Goal: Information Seeking & Learning: Check status

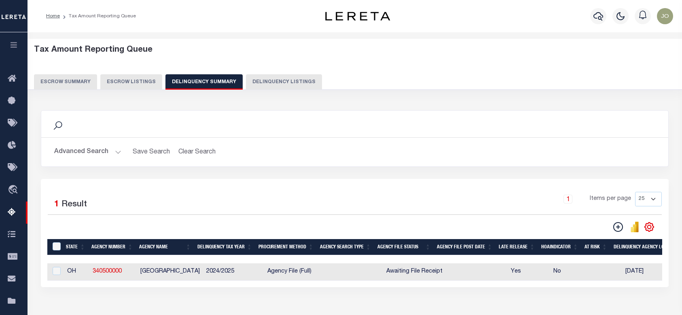
select select
select select "AnnualDelinquency"
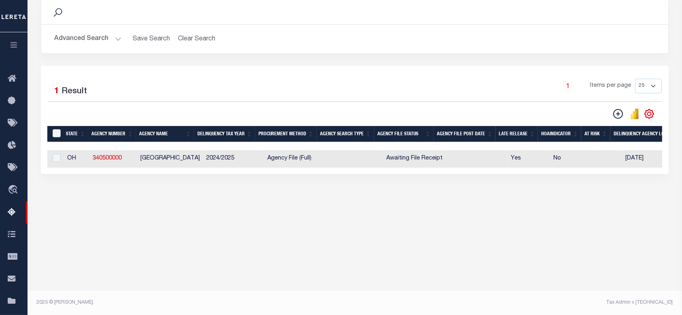
scroll to position [113, 0]
click at [71, 35] on button "Advanced Search" at bounding box center [87, 39] width 67 height 16
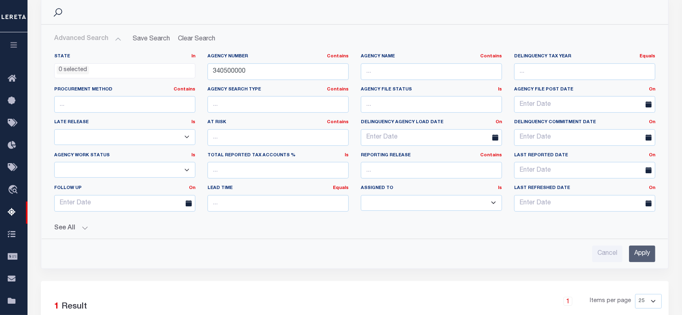
click at [72, 225] on button "See All" at bounding box center [354, 229] width 601 height 8
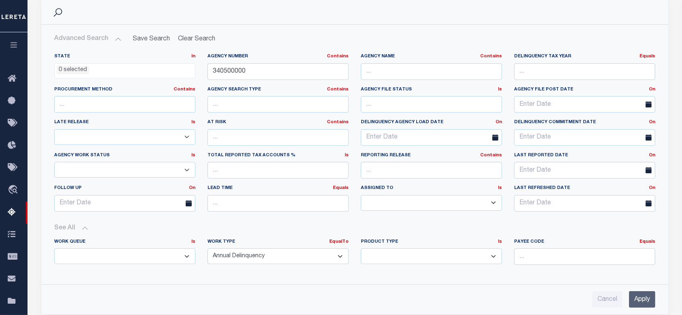
click at [292, 258] on select "Annual Delinquency Back Search Payment Status Check DTRACK" at bounding box center [278, 257] width 141 height 16
select select
click at [208, 249] on select "Annual Delinquency Back Search Payment Status Check DTRACK" at bounding box center [278, 257] width 141 height 16
click at [647, 300] on input "Apply" at bounding box center [642, 300] width 26 height 17
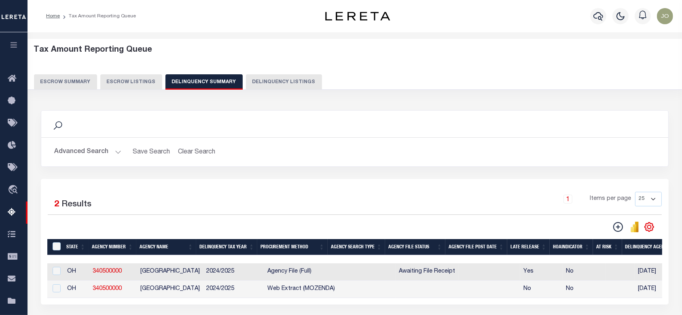
scroll to position [0, 0]
click at [104, 146] on button "Advanced Search" at bounding box center [87, 152] width 67 height 16
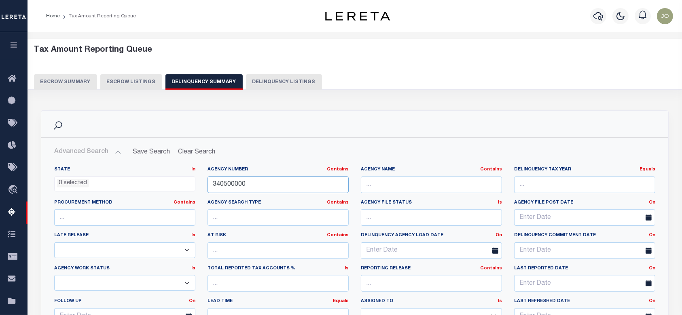
click at [257, 182] on input "340500000" at bounding box center [278, 185] width 141 height 17
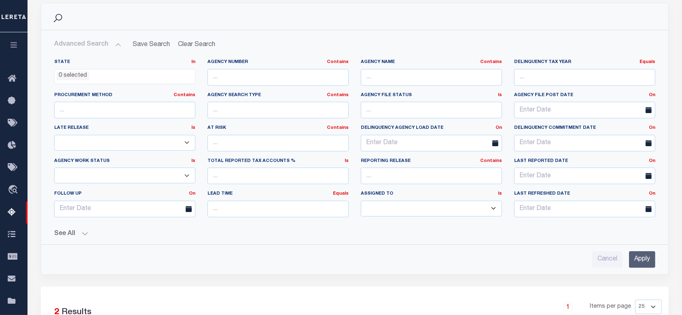
click at [644, 258] on input "Apply" at bounding box center [642, 260] width 26 height 17
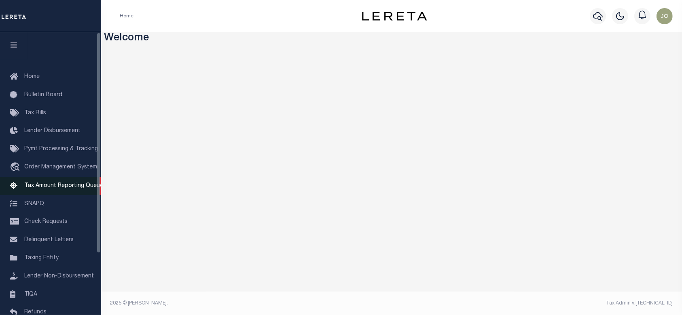
click at [64, 187] on span "Tax Amount Reporting Queue" at bounding box center [63, 186] width 79 height 6
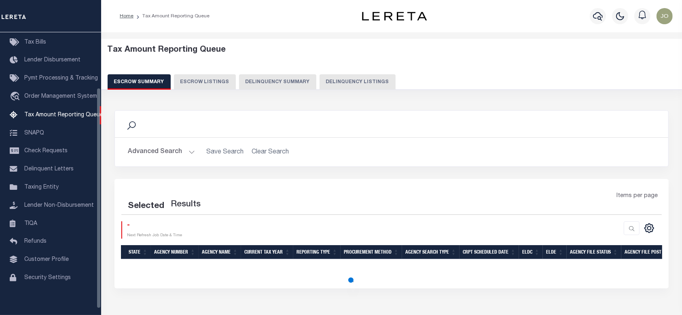
scroll to position [71, 0]
click at [280, 86] on button "Delinquency Summary" at bounding box center [277, 81] width 77 height 15
select select
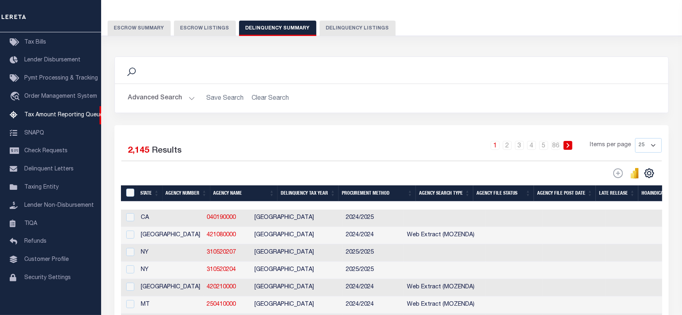
scroll to position [108, 0]
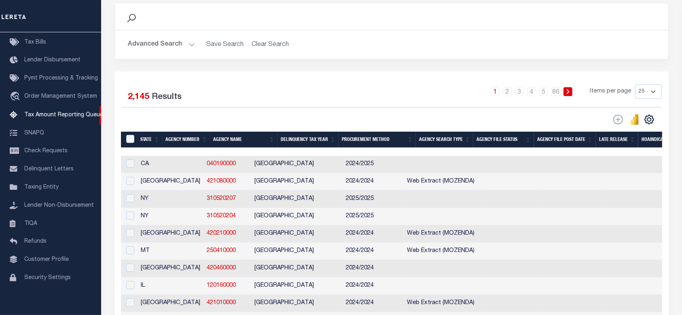
click at [169, 44] on button "Advanced Search" at bounding box center [161, 45] width 67 height 16
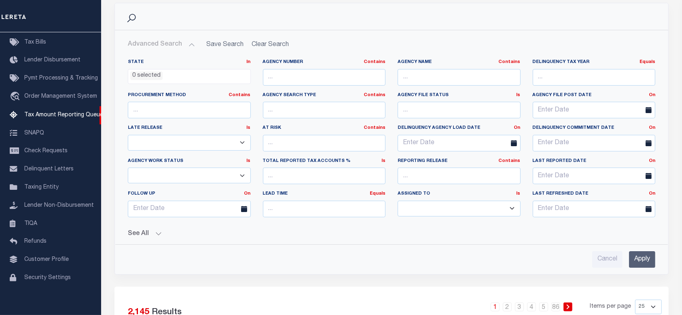
click at [136, 237] on div "State In In AK AL AR AZ CA CO CT DC DE FL GA GU HI IA ID IL IN KS [GEOGRAPHIC_D…" at bounding box center [391, 161] width 540 height 216
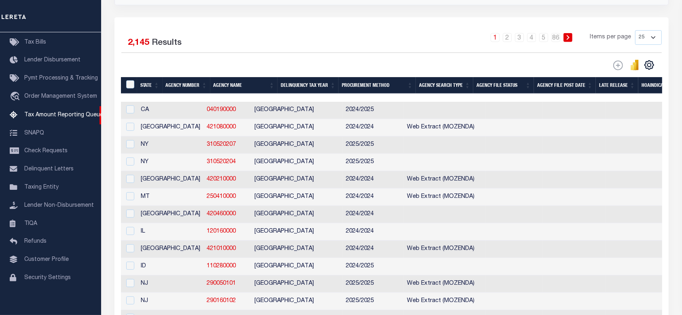
scroll to position [269, 0]
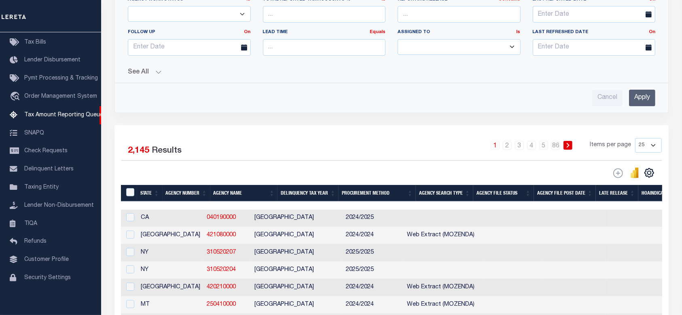
click at [157, 74] on button "See All" at bounding box center [391, 73] width 527 height 8
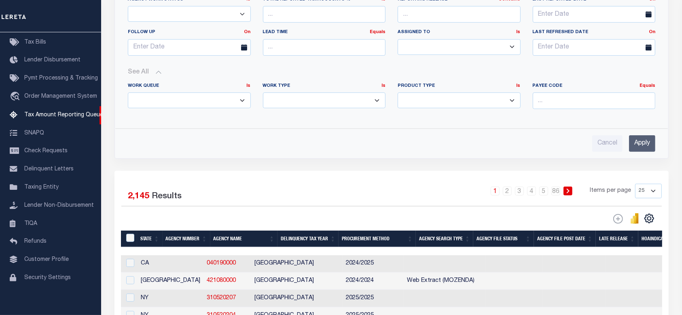
click at [350, 105] on select "Annual Delinquency Back Search Payment Status Check DTRACK" at bounding box center [324, 101] width 123 height 16
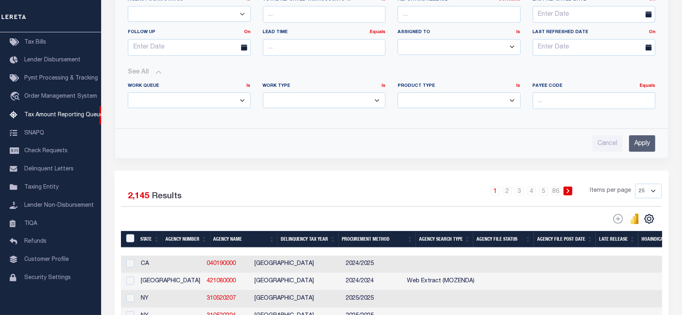
select select "AnnualDelinquency"
click at [263, 93] on select "Annual Delinquency Back Search Payment Status Check DTRACK" at bounding box center [324, 101] width 123 height 16
click at [645, 137] on input "Apply" at bounding box center [642, 144] width 26 height 17
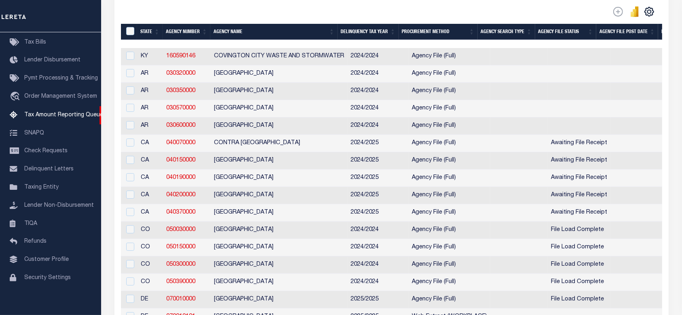
scroll to position [108, 0]
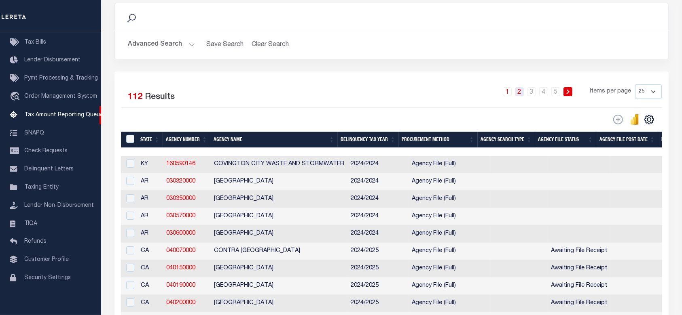
click at [522, 90] on link "2" at bounding box center [519, 91] width 9 height 9
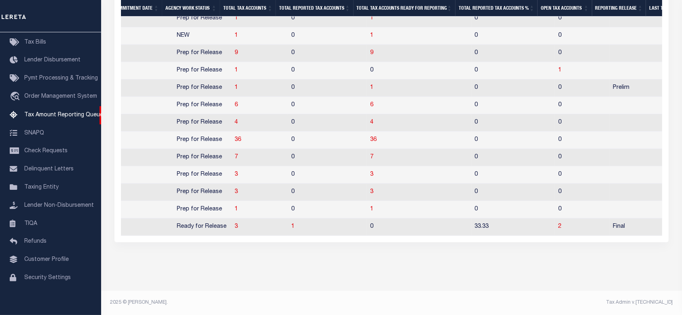
scroll to position [0, 845]
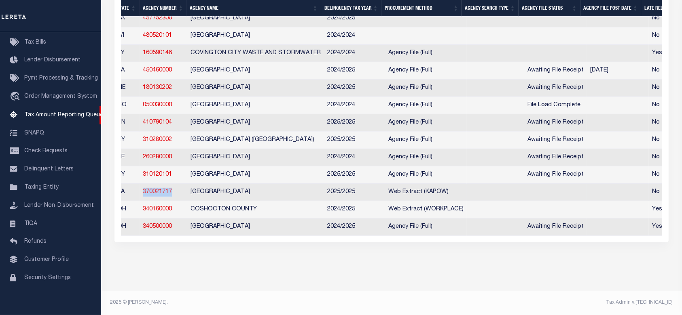
drag, startPoint x: 174, startPoint y: 188, endPoint x: 143, endPoint y: 188, distance: 31.1
click at [143, 188] on td "370021717" at bounding box center [164, 192] width 48 height 17
checkbox input "true"
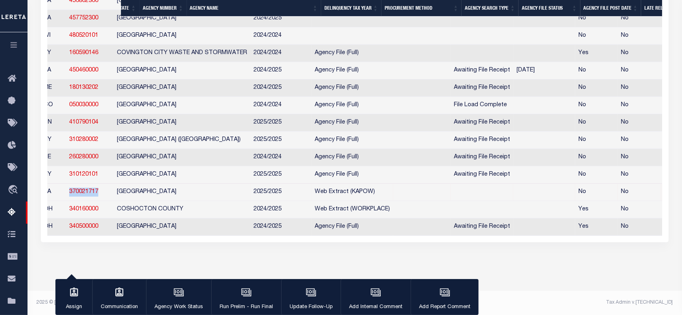
copy link "370021717"
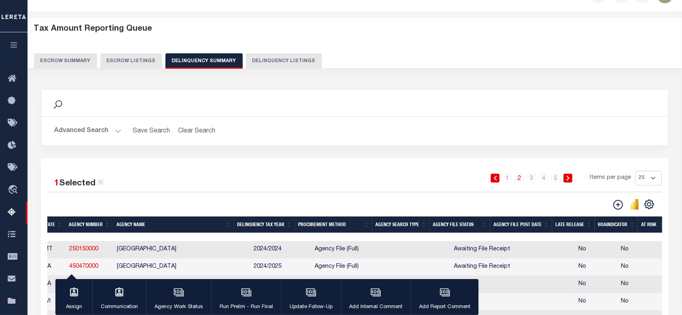
scroll to position [0, 0]
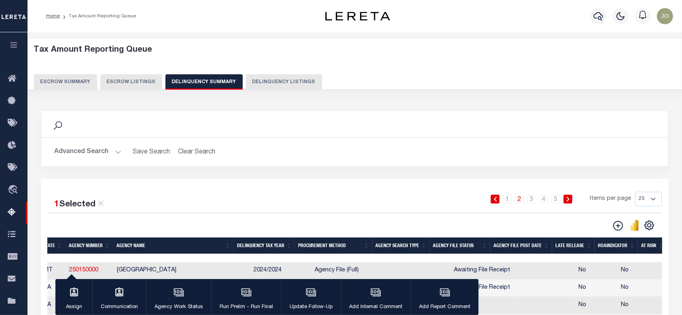
click at [91, 150] on button "Advanced Search" at bounding box center [87, 152] width 67 height 16
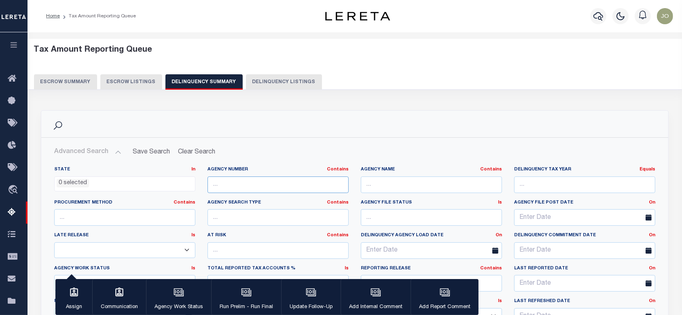
click at [256, 182] on input "text" at bounding box center [278, 185] width 141 height 17
paste input "370021717"
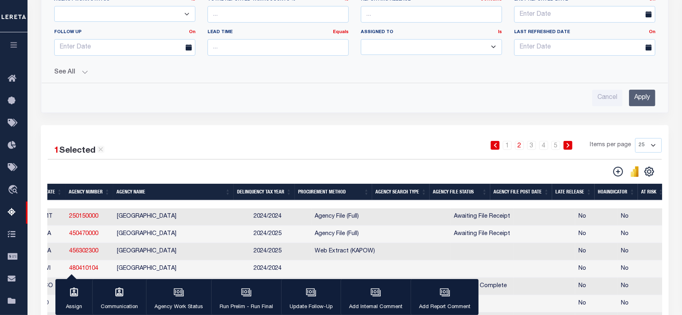
type input "370021717"
click at [65, 73] on button "See All" at bounding box center [354, 73] width 601 height 8
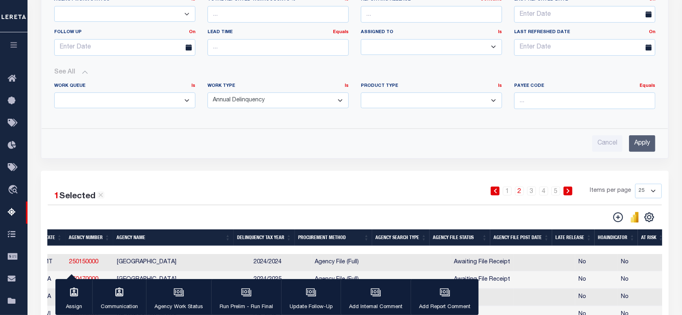
click at [304, 100] on select "Annual Delinquency Back Search Payment Status Check DTRACK" at bounding box center [278, 101] width 141 height 16
select select
click at [208, 93] on select "Annual Delinquency Back Search Payment Status Check DTRACK" at bounding box center [278, 101] width 141 height 16
click at [644, 136] on input "Apply" at bounding box center [642, 144] width 26 height 17
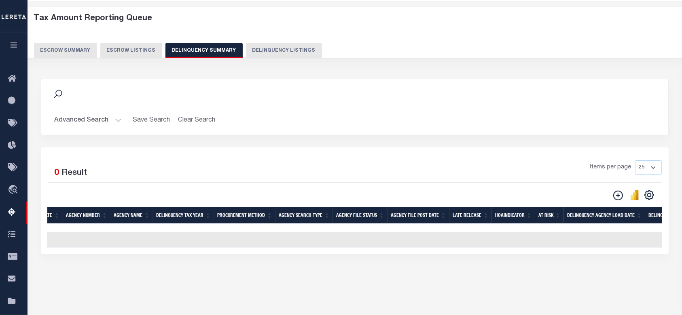
scroll to position [13, 0]
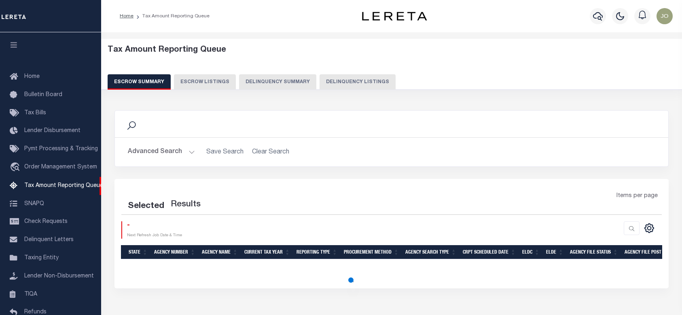
select select "100"
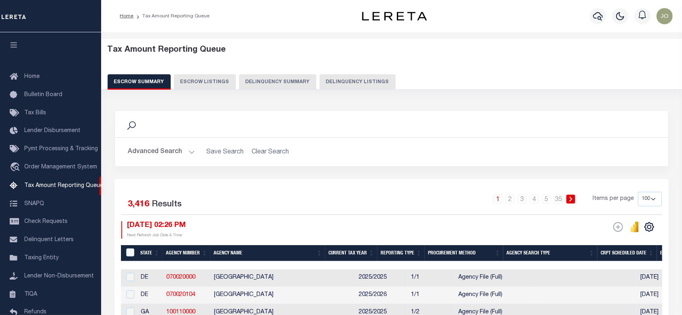
scroll to position [79, 0]
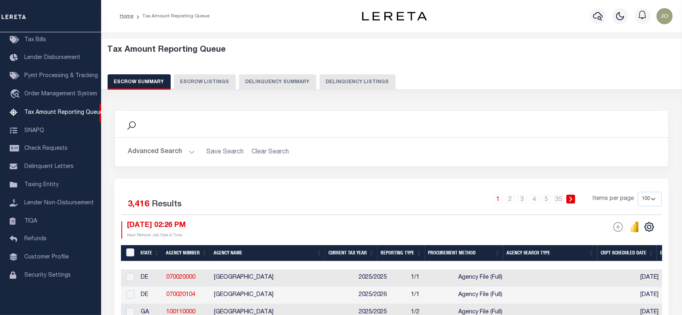
click at [246, 82] on button "Delinquency Summary" at bounding box center [277, 81] width 77 height 15
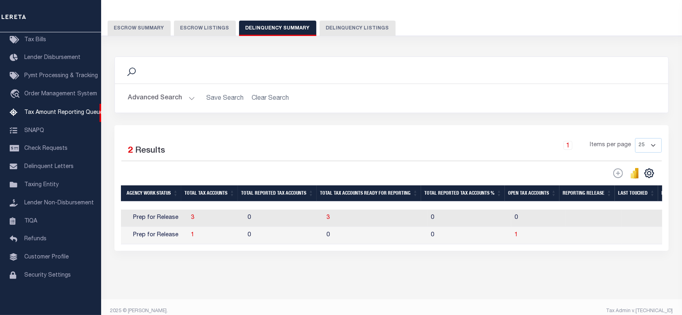
scroll to position [0, 783]
click at [193, 220] on span "3" at bounding box center [194, 218] width 3 height 6
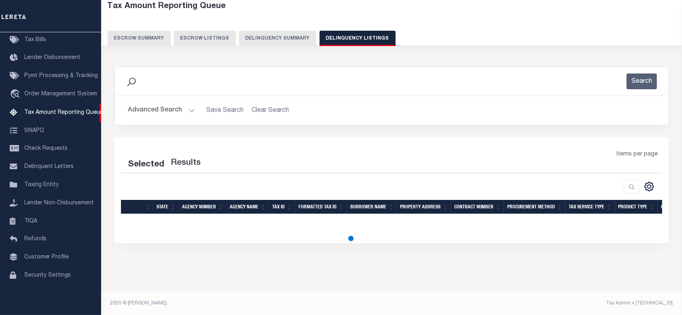
select select "100"
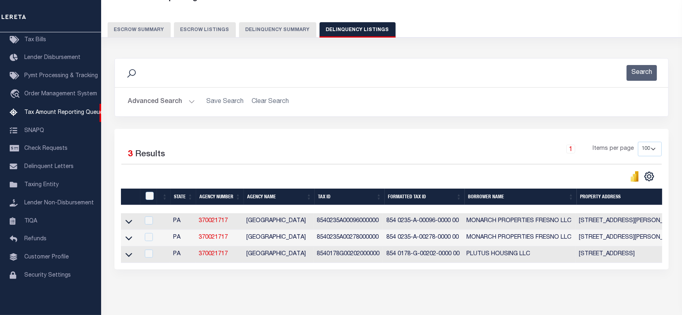
click at [277, 38] on button "Delinquency Summary" at bounding box center [277, 29] width 77 height 15
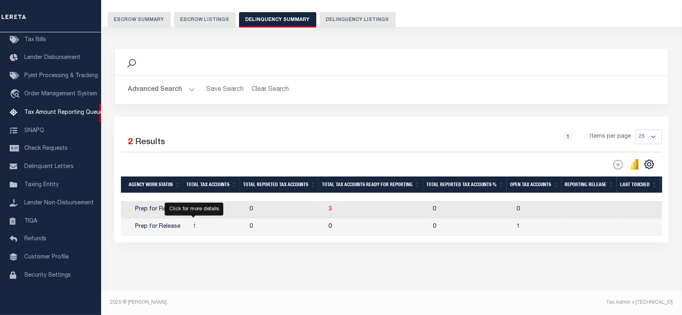
click at [193, 224] on span "1" at bounding box center [194, 227] width 3 height 6
select select "100"
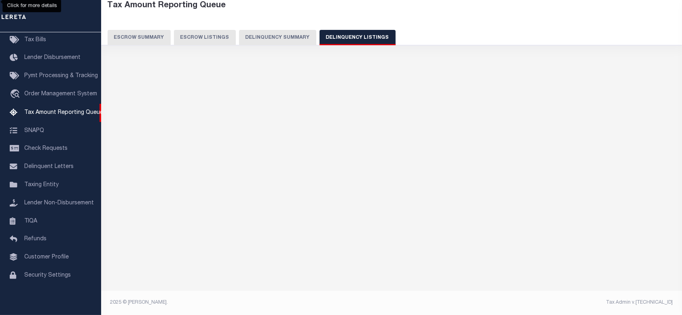
select select "100"
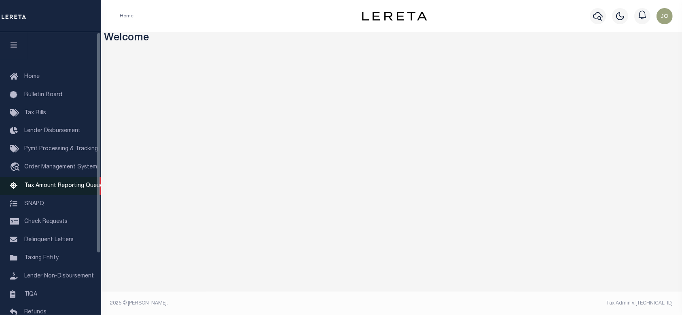
click at [70, 181] on link "Tax Amount Reporting Queue" at bounding box center [50, 186] width 101 height 18
click at [70, 183] on link "Tax Amount Reporting Queue" at bounding box center [50, 186] width 101 height 18
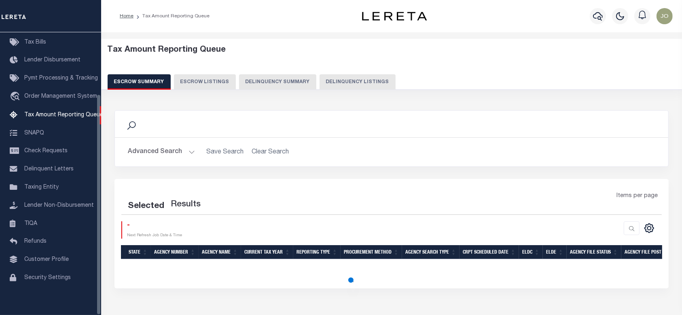
scroll to position [79, 0]
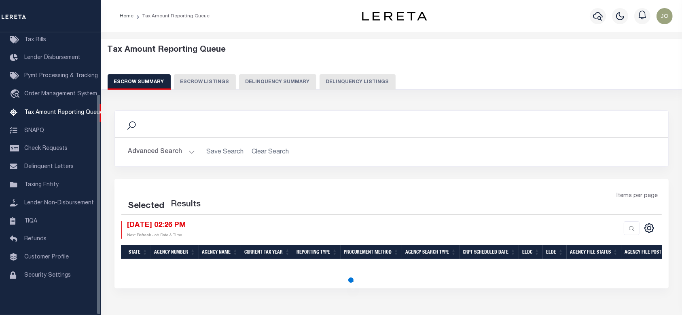
click at [267, 81] on button "Delinquency Summary" at bounding box center [277, 81] width 77 height 15
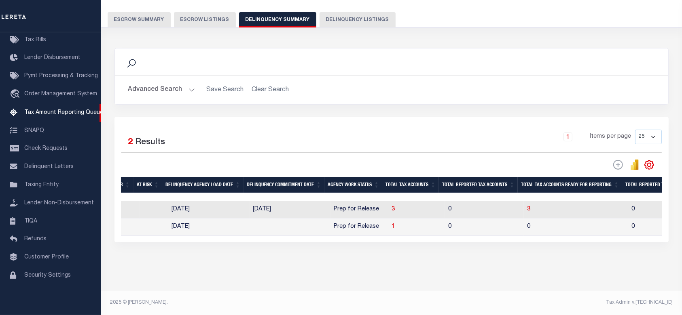
scroll to position [0, 586]
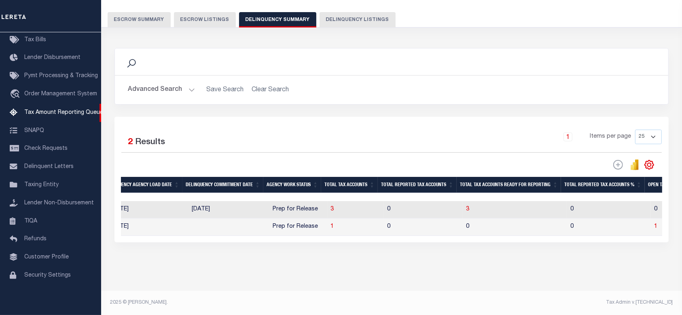
drag, startPoint x: 385, startPoint y: 236, endPoint x: 400, endPoint y: 235, distance: 14.2
click at [400, 235] on div "State Agency Number Agency Name Delinquency Tax Year Procurement Method Agency …" at bounding box center [391, 218] width 541 height 35
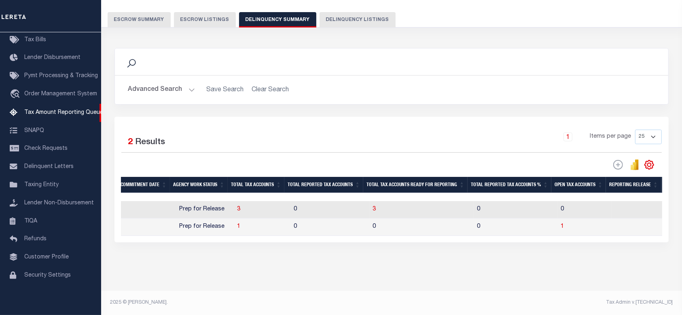
scroll to position [0, 690]
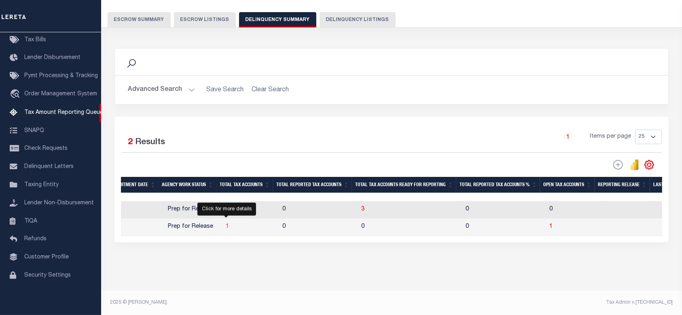
click at [226, 224] on span "1" at bounding box center [227, 227] width 3 height 6
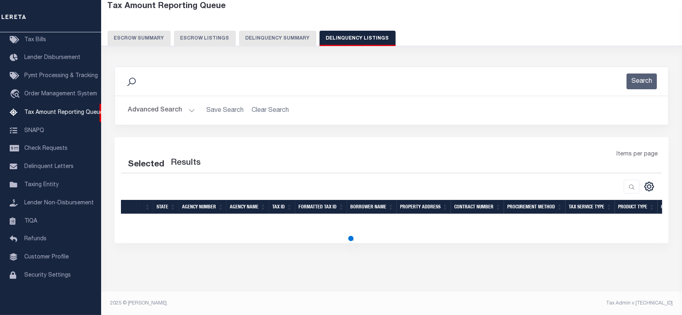
select select "100"
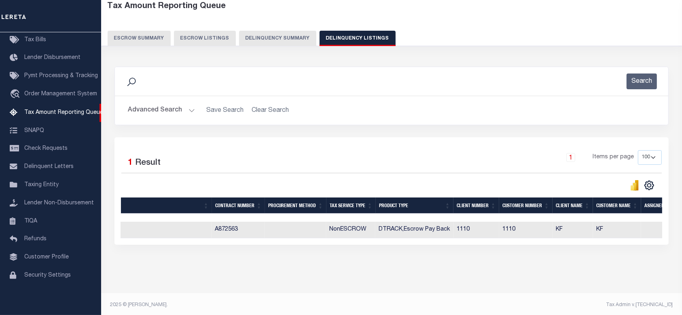
scroll to position [0, 0]
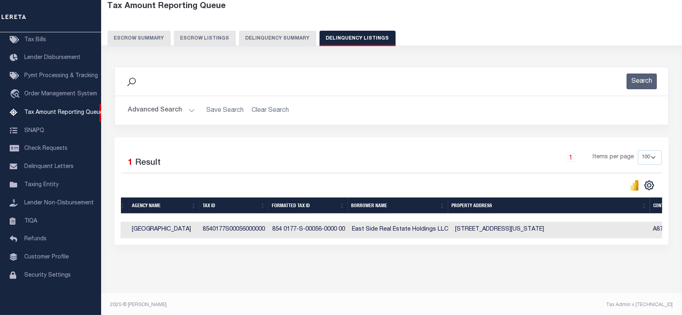
click at [280, 38] on button "Delinquency Summary" at bounding box center [277, 38] width 77 height 15
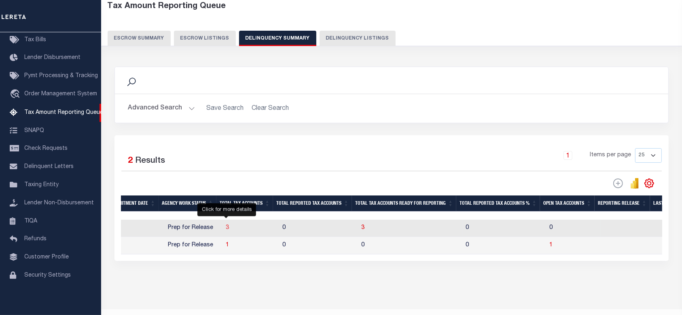
click at [227, 231] on span "3" at bounding box center [227, 228] width 3 height 6
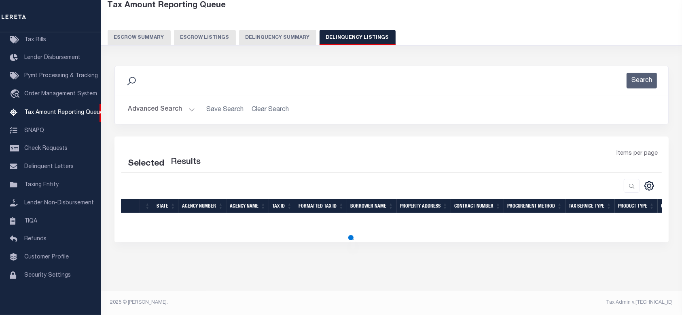
select select "100"
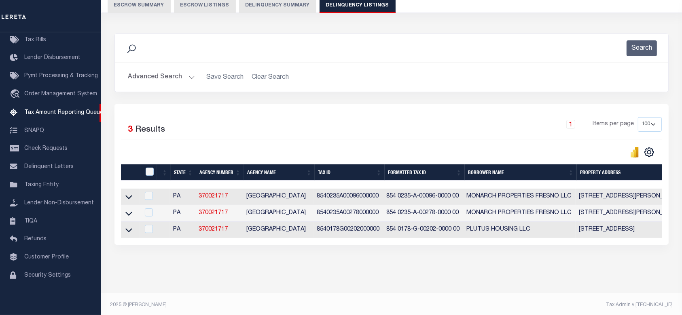
click at [265, 6] on button "Delinquency Summary" at bounding box center [277, 5] width 77 height 15
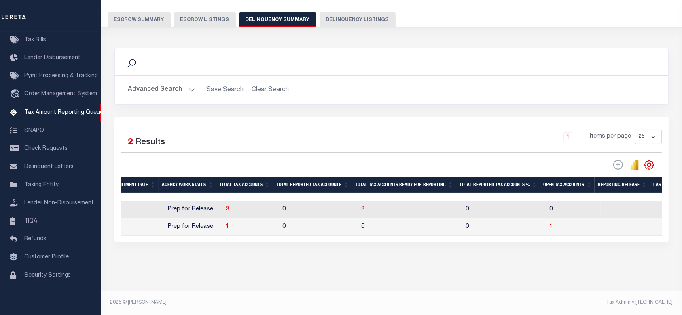
click at [172, 82] on button "Advanced Search" at bounding box center [161, 90] width 67 height 16
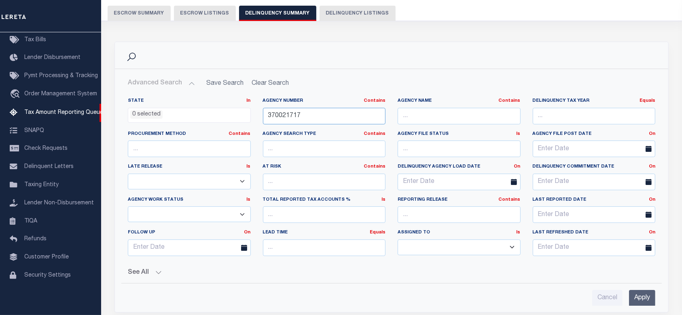
click at [322, 116] on input "370021717" at bounding box center [324, 116] width 123 height 17
click at [637, 295] on input "Apply" at bounding box center [642, 298] width 26 height 17
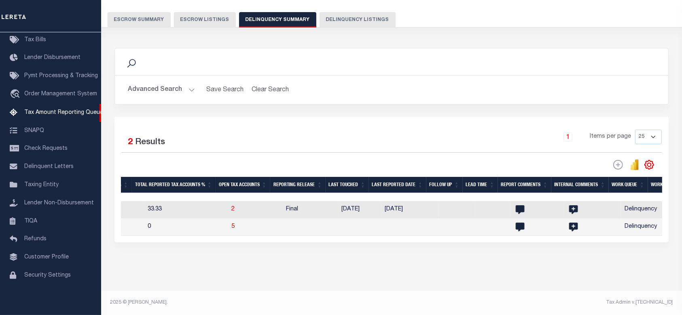
scroll to position [0, 788]
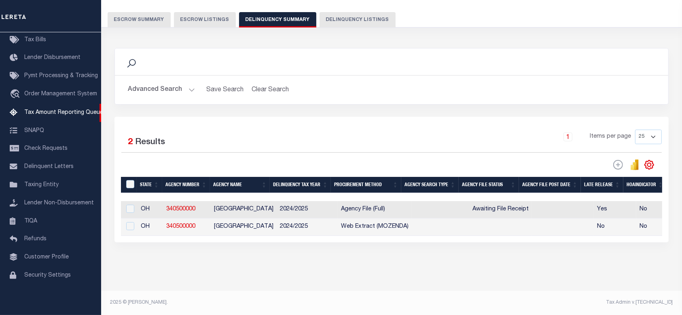
click at [190, 88] on button "Advanced Search" at bounding box center [161, 90] width 67 height 16
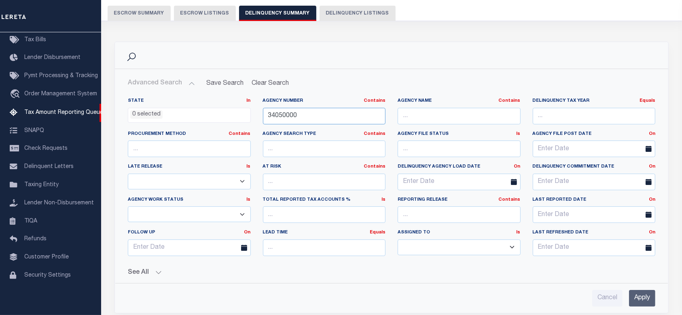
click at [350, 119] on input "34050000" at bounding box center [324, 116] width 123 height 17
paste input "70021717"
type input "370021717"
click at [647, 299] on input "Apply" at bounding box center [642, 298] width 26 height 17
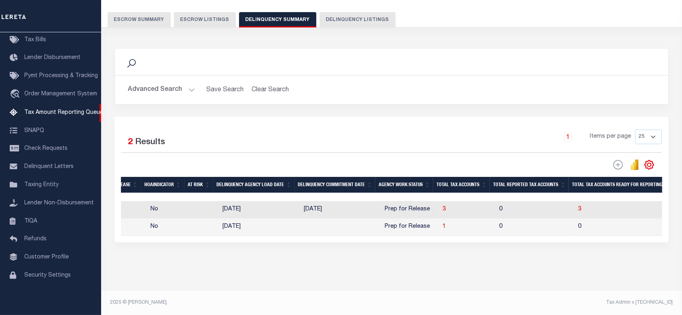
drag, startPoint x: 338, startPoint y: 236, endPoint x: 357, endPoint y: 236, distance: 19.0
click at [357, 236] on div "Selected 2 Results 1 Items per page 25 100 200 500 1000" at bounding box center [391, 180] width 554 height 126
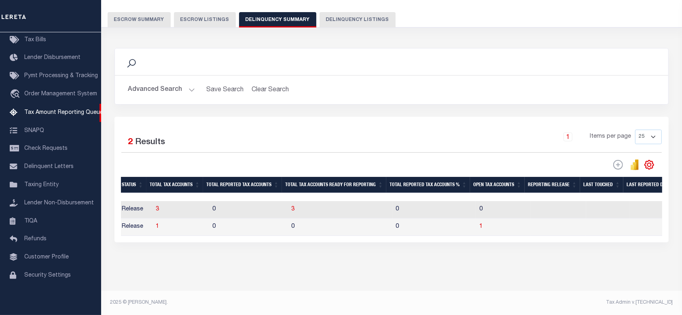
scroll to position [0, 836]
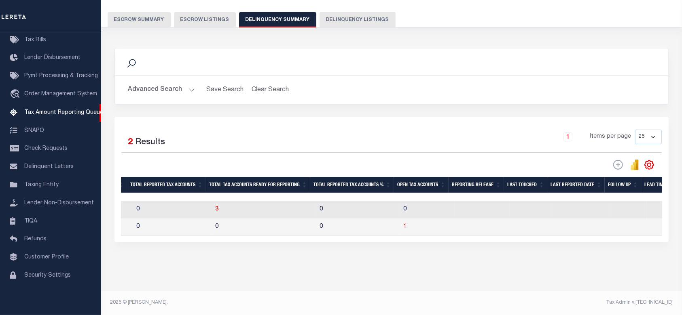
click at [506, 277] on div "Tax Amount Reporting Queue Escrow Summary Escrow Listings In" at bounding box center [392, 134] width 576 height 313
click at [506, 251] on div "Data sync process is currently running, you may face some response delays. Sear…" at bounding box center [391, 153] width 565 height 227
click at [521, 261] on div "Data sync process is currently running, you may face some response delays. Sear…" at bounding box center [391, 153] width 565 height 227
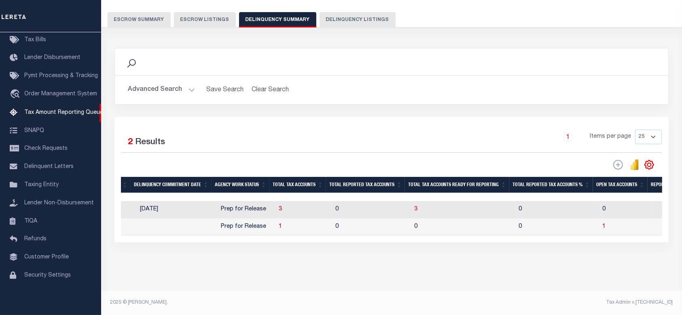
click at [494, 268] on div "Tax Amount Reporting Queue Escrow Summary Escrow Listings In" at bounding box center [392, 134] width 576 height 313
click at [480, 266] on div "Data sync process is currently running, you may face some response delays. Sear…" at bounding box center [391, 153] width 565 height 227
click at [499, 30] on div "Tax Amount Reporting Queue Escrow Summary Escrow Listings Delinquency Summary" at bounding box center [391, 9] width 597 height 64
